Goal: Task Accomplishment & Management: Use online tool/utility

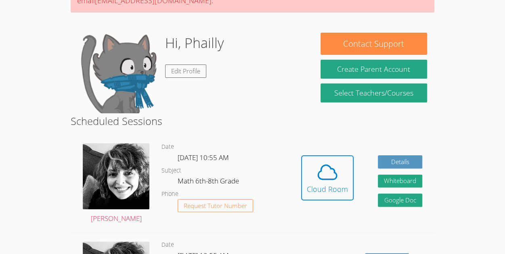
scroll to position [100, 0]
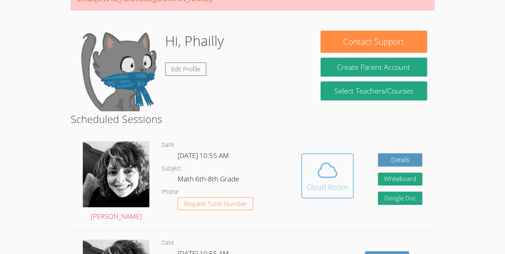
click at [340, 177] on span at bounding box center [327, 170] width 41 height 23
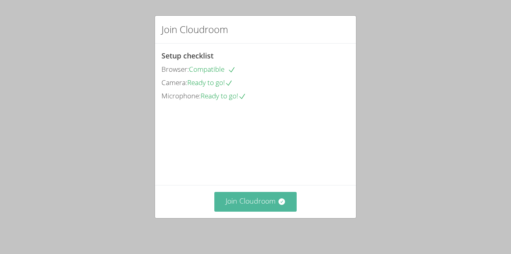
click at [262, 198] on button "Join Cloudroom" at bounding box center [255, 202] width 83 height 20
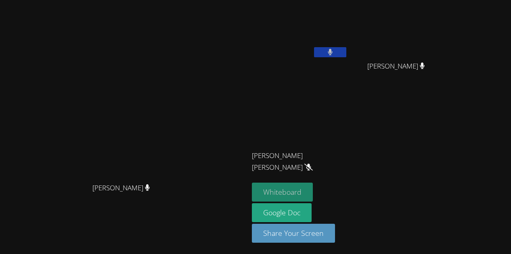
click at [265, 193] on button "Whiteboard" at bounding box center [282, 192] width 61 height 19
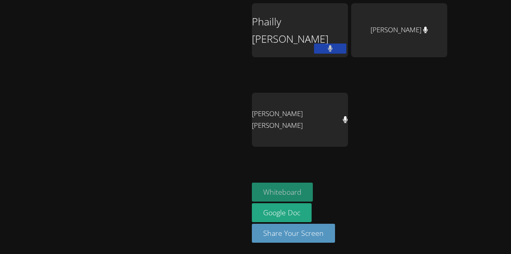
click at [313, 190] on button "Whiteboard" at bounding box center [282, 192] width 61 height 19
